Goal: Task Accomplishment & Management: Manage account settings

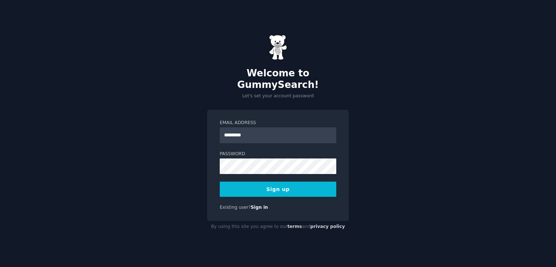
type input "**********"
click at [220, 182] on button "Sign up" at bounding box center [278, 189] width 117 height 15
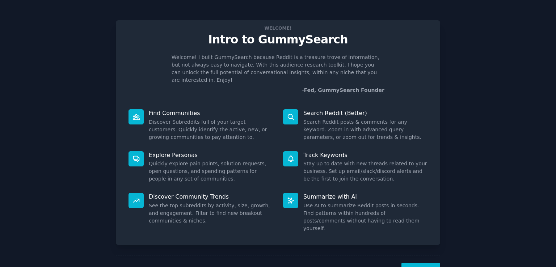
click at [416, 263] on button "Next" at bounding box center [420, 272] width 39 height 18
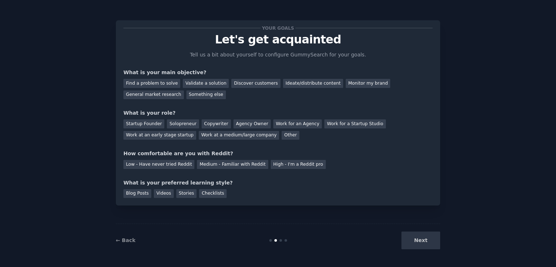
click at [425, 241] on div "Next" at bounding box center [386, 241] width 108 height 18
drag, startPoint x: 151, startPoint y: 111, endPoint x: 217, endPoint y: 114, distance: 66.3
click at [217, 114] on div "What is your role?" at bounding box center [277, 113] width 309 height 8
click at [234, 109] on div "What is your role?" at bounding box center [277, 113] width 309 height 8
click at [136, 80] on div "Find a problem to solve" at bounding box center [151, 83] width 57 height 9
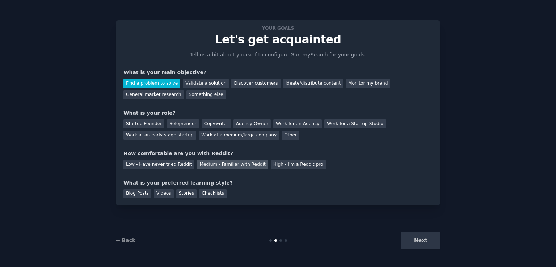
click at [204, 165] on div "Medium - Familiar with Reddit" at bounding box center [232, 164] width 71 height 9
click at [141, 194] on div "Blog Posts" at bounding box center [137, 193] width 28 height 9
click at [156, 194] on div "Videos" at bounding box center [164, 193] width 20 height 9
click at [132, 191] on div "Blog Posts" at bounding box center [137, 193] width 28 height 9
click at [211, 195] on div "Checklists" at bounding box center [213, 193] width 28 height 9
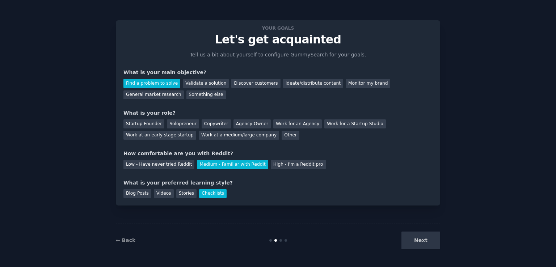
click at [405, 242] on div "Next" at bounding box center [386, 241] width 108 height 18
click at [320, 159] on div "Low - Have never tried Reddit Medium - Familiar with Reddit High - I'm a Reddit…" at bounding box center [277, 163] width 309 height 12
click at [141, 121] on div "Startup Founder" at bounding box center [143, 123] width 41 height 9
click at [427, 248] on button "Next" at bounding box center [420, 241] width 39 height 18
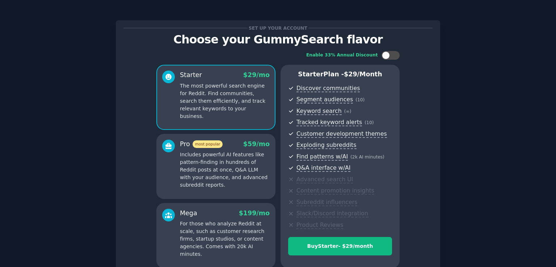
scroll to position [69, 0]
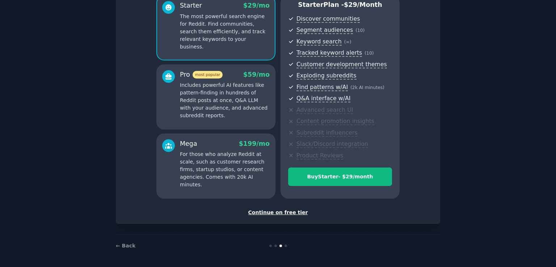
click at [270, 213] on div "Continue on free tier" at bounding box center [277, 213] width 309 height 8
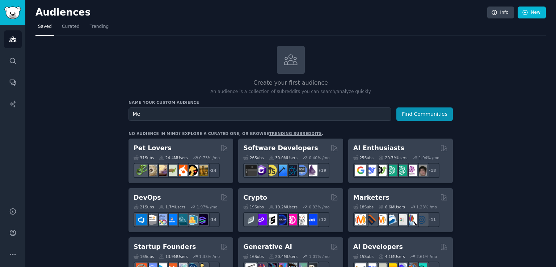
type input "M"
type input "Men Sexuality"
click at [396, 107] on button "Find Communities" at bounding box center [424, 113] width 56 height 13
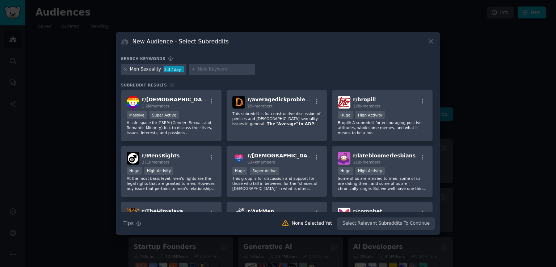
click at [126, 69] on icon at bounding box center [125, 69] width 4 height 4
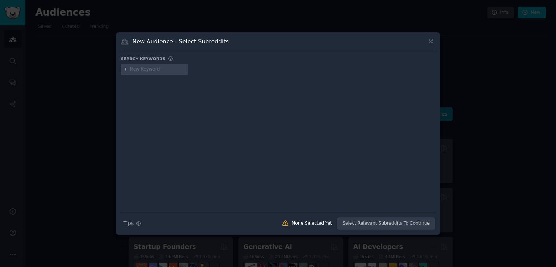
drag, startPoint x: 159, startPoint y: 79, endPoint x: 161, endPoint y: 73, distance: 6.3
click at [159, 79] on div at bounding box center [278, 138] width 314 height 122
click at [161, 73] on div at bounding box center [154, 70] width 67 height 12
click at [159, 72] on input "text" at bounding box center [157, 69] width 55 height 7
type input "Picking up Women"
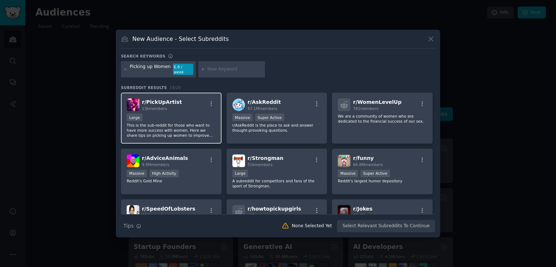
click at [175, 123] on p "This is the sub-reddit for those who want to have more success with women. Here…" at bounding box center [171, 130] width 89 height 15
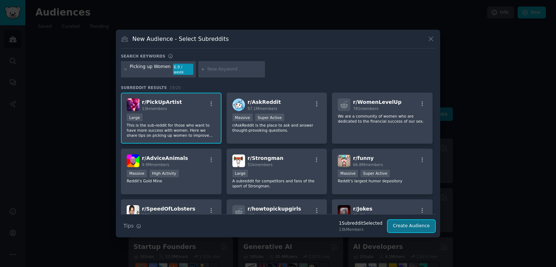
click at [413, 227] on button "Create Audience" at bounding box center [412, 226] width 48 height 12
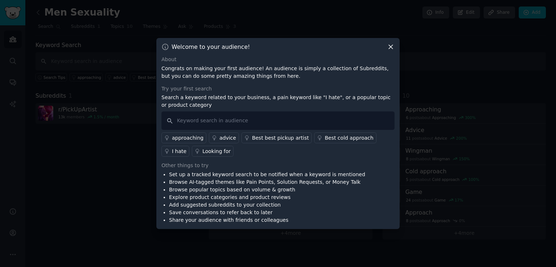
click at [390, 46] on icon at bounding box center [391, 47] width 4 height 4
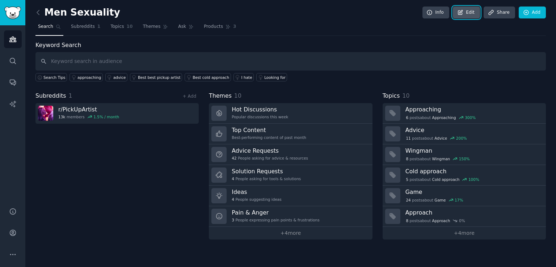
click at [464, 9] on icon at bounding box center [460, 12] width 7 height 7
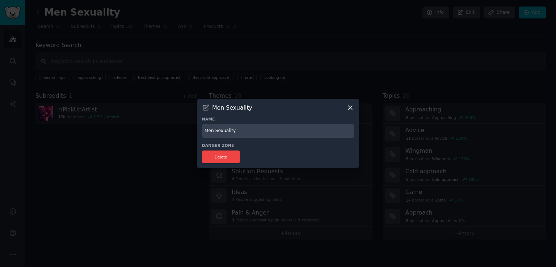
drag, startPoint x: 255, startPoint y: 134, endPoint x: 0, endPoint y: 86, distance: 259.3
click at [93, 104] on div "​ Men Sexuality Name Men Sexuality Danger Zone Delete" at bounding box center [278, 133] width 551 height 267
type input "The Tipping Point"
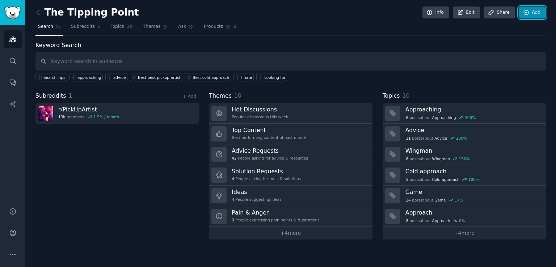
click at [537, 13] on link "Add" at bounding box center [532, 13] width 27 height 12
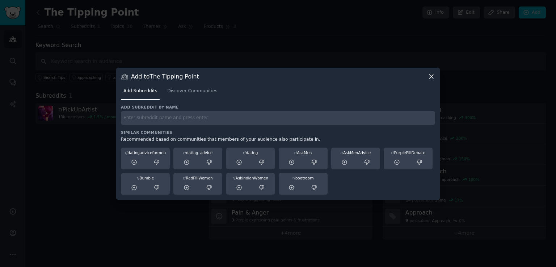
click at [210, 128] on div "Add subreddit by name Similar Communities Recommended based on communities that…" at bounding box center [278, 150] width 314 height 90
click at [252, 110] on div "Add subreddit by name" at bounding box center [278, 115] width 314 height 20
click at [253, 115] on input "text" at bounding box center [278, 118] width 314 height 14
click at [244, 123] on input "menadvice" at bounding box center [278, 118] width 314 height 14
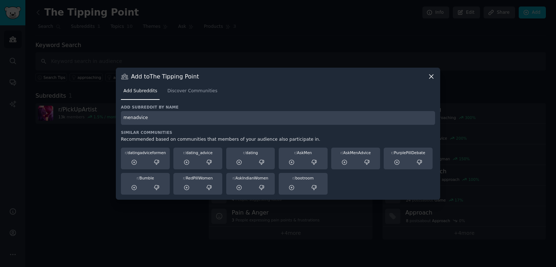
click at [132, 118] on input "menadvice" at bounding box center [278, 118] width 314 height 14
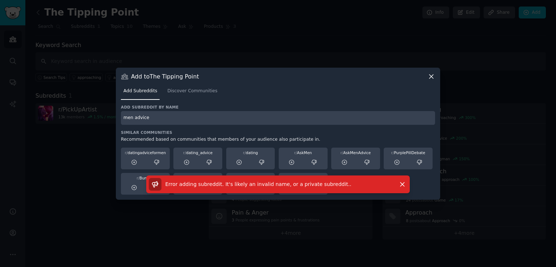
click at [256, 126] on div "Add subreddit by name men advice Similar Communities Recommended based on commu…" at bounding box center [278, 150] width 314 height 90
click at [255, 124] on input "men advice" at bounding box center [278, 118] width 314 height 14
type input "m"
type input "male advice"
click at [197, 91] on span "Discover Communities" at bounding box center [192, 91] width 50 height 7
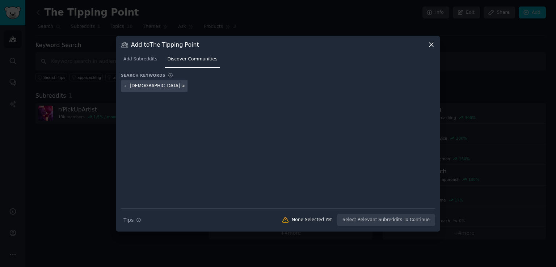
type input "male advice"
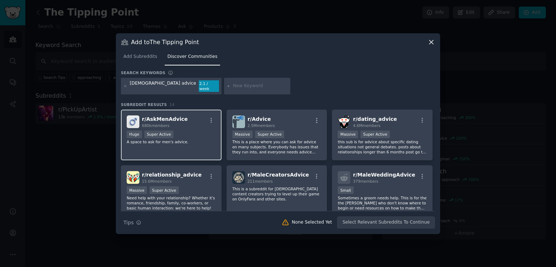
click at [189, 144] on div "r/ AskMenAdvice 680k members Huge Super Active A space to ask for men's advice." at bounding box center [171, 135] width 101 height 51
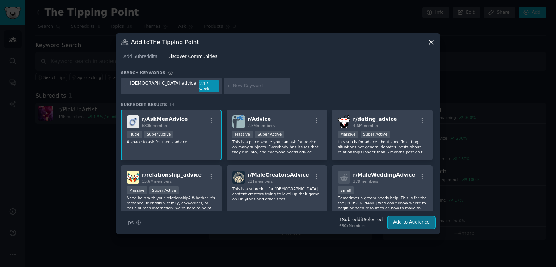
click at [406, 221] on button "Add to Audience" at bounding box center [411, 222] width 47 height 12
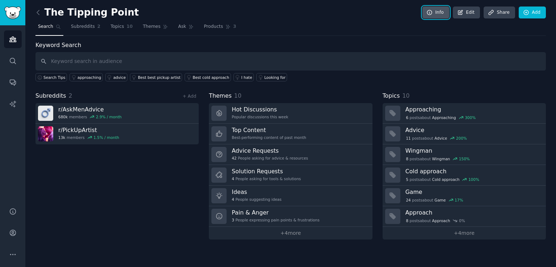
click at [439, 11] on link "Info" at bounding box center [435, 13] width 27 height 12
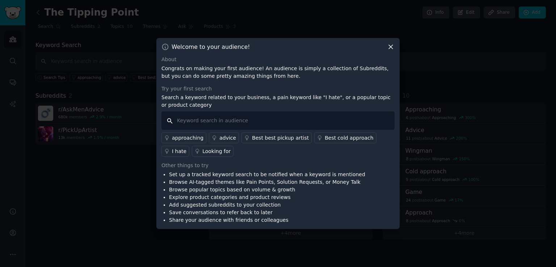
click at [225, 118] on input "text" at bounding box center [277, 120] width 233 height 18
click at [393, 38] on div at bounding box center [278, 133] width 556 height 267
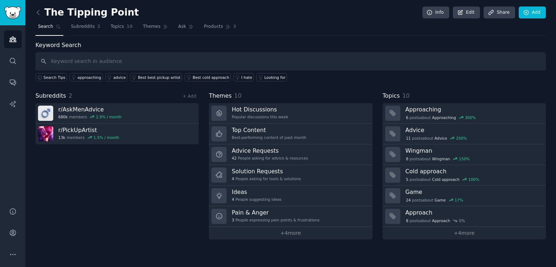
click at [388, 49] on div "Keyword Search Search Tips approaching advice Best best pickup artist Best cold…" at bounding box center [290, 61] width 510 height 41
click at [442, 15] on link "Info" at bounding box center [435, 13] width 27 height 12
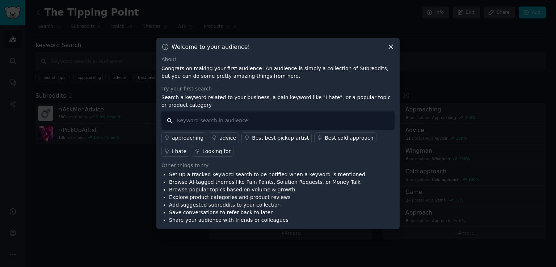
click at [224, 119] on input "text" at bounding box center [277, 120] width 233 height 18
type input "male"
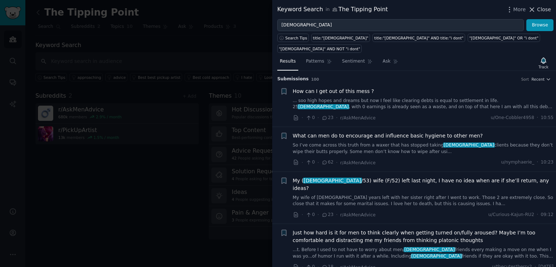
click at [533, 8] on icon at bounding box center [532, 10] width 8 height 8
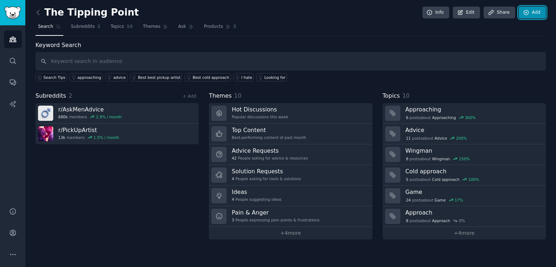
click at [529, 12] on icon at bounding box center [526, 12] width 7 height 7
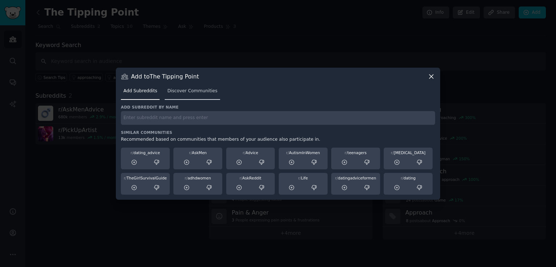
click at [182, 91] on span "Discover Communities" at bounding box center [192, 91] width 50 height 7
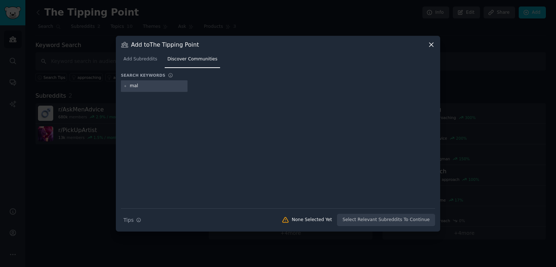
type input "male"
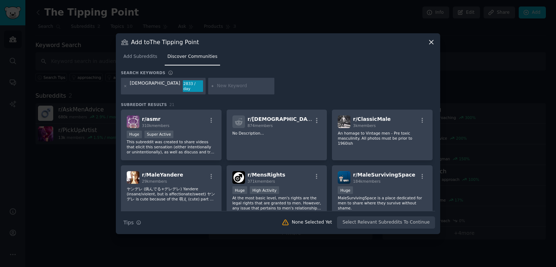
click at [294, 85] on div "male 2833 / day" at bounding box center [278, 87] width 314 height 19
click at [124, 86] on icon at bounding box center [125, 86] width 4 height 4
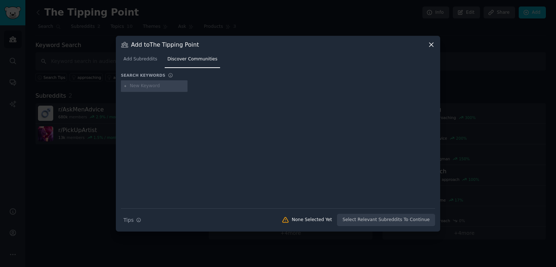
click at [149, 89] on input "text" at bounding box center [157, 86] width 55 height 7
type input "m"
type input "alpha male"
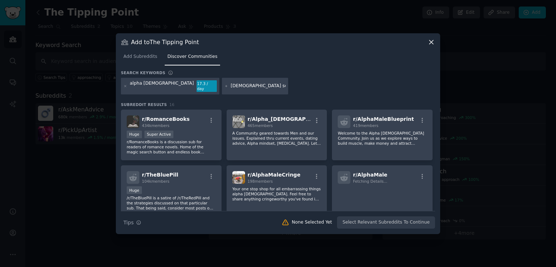
type input "male sexuality"
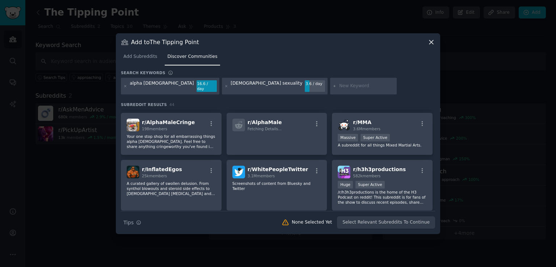
scroll to position [72, 0]
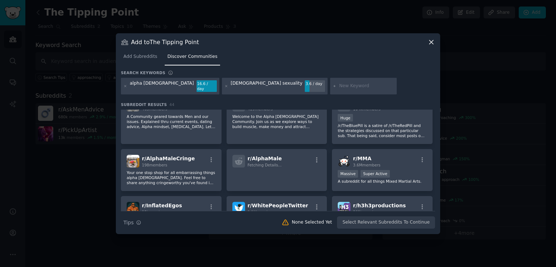
click at [503, 95] on div at bounding box center [278, 133] width 556 height 267
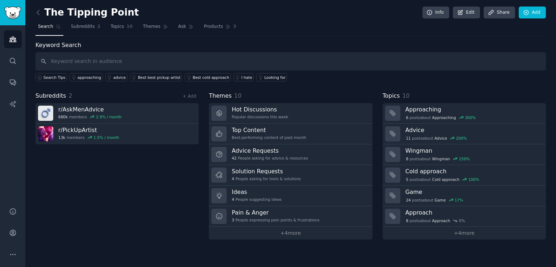
click at [411, 34] on nav "Search Subreddits 2 Topics 10 Themes Ask Products 3" at bounding box center [290, 28] width 510 height 15
